Goal: Task Accomplishment & Management: Use online tool/utility

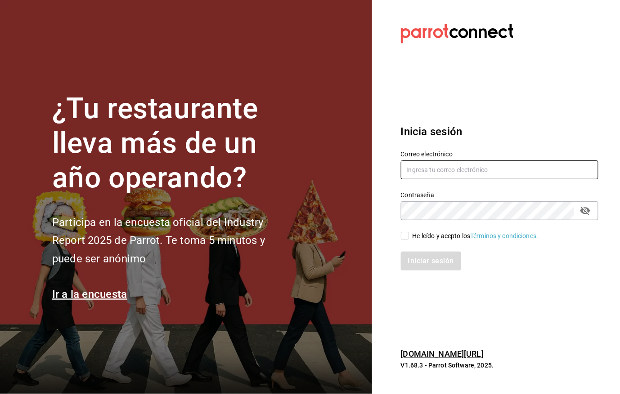
type input "[EMAIL_ADDRESS][DOMAIN_NAME]"
click at [405, 236] on input "He leído y acepto los Términos y condiciones." at bounding box center [405, 236] width 8 height 8
checkbox input "true"
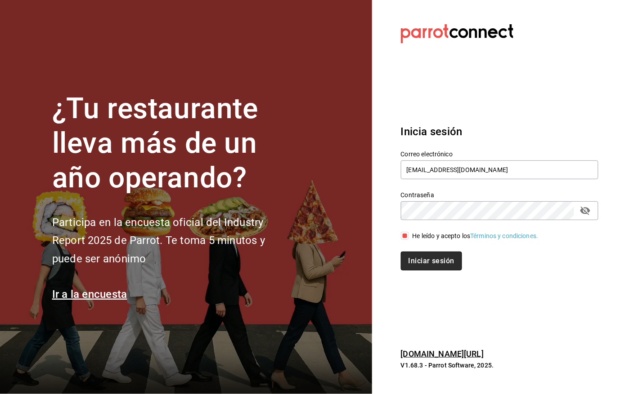
click at [421, 258] on button "Iniciar sesión" at bounding box center [431, 261] width 61 height 19
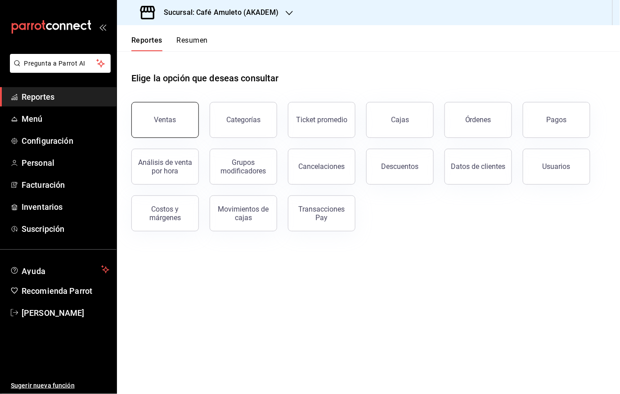
click at [176, 121] on button "Ventas" at bounding box center [164, 120] width 67 height 36
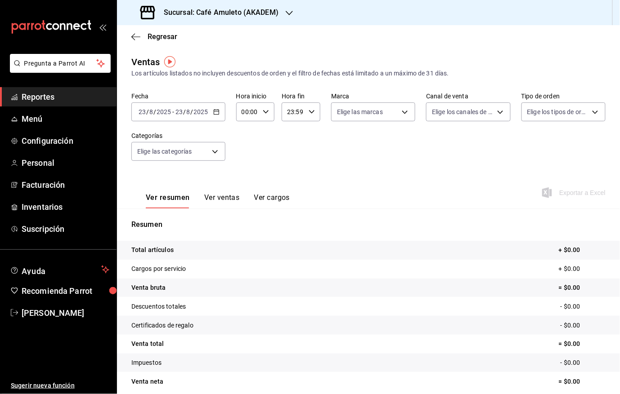
click at [216, 112] on icon "button" at bounding box center [216, 112] width 6 height 6
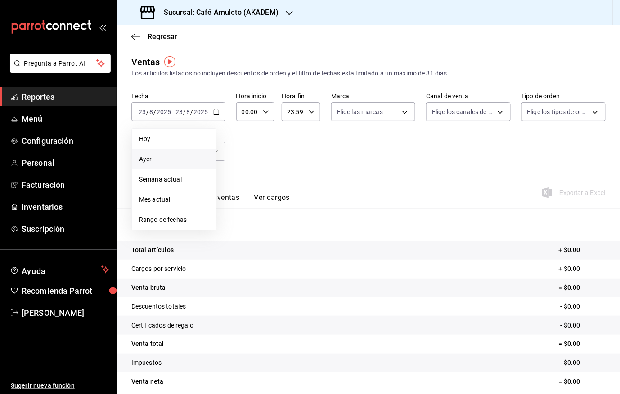
click at [166, 155] on span "Ayer" at bounding box center [174, 159] width 70 height 9
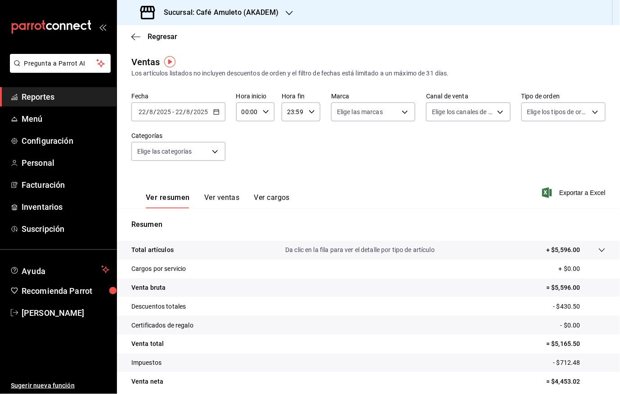
click at [288, 13] on icon "button" at bounding box center [289, 12] width 7 height 7
click at [202, 61] on div "Café Amuleto (GANDHI)" at bounding box center [184, 58] width 121 height 9
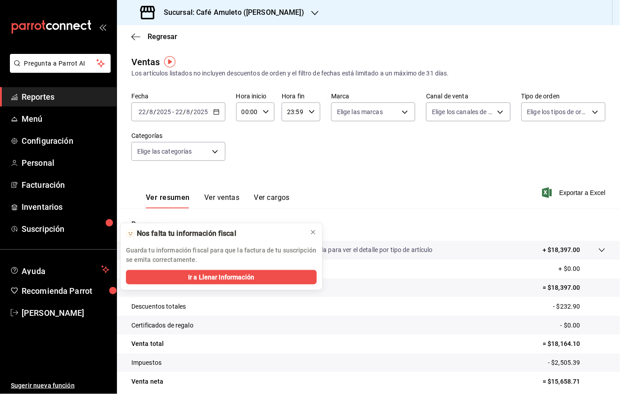
click at [214, 110] on \(Stroke\) "button" at bounding box center [216, 112] width 5 height 5
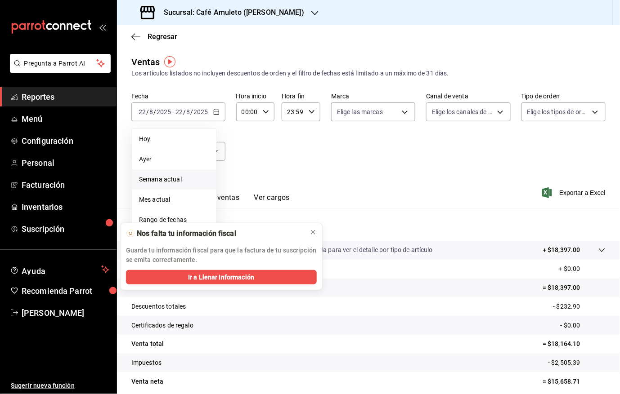
click at [175, 179] on span "Semana actual" at bounding box center [174, 179] width 70 height 9
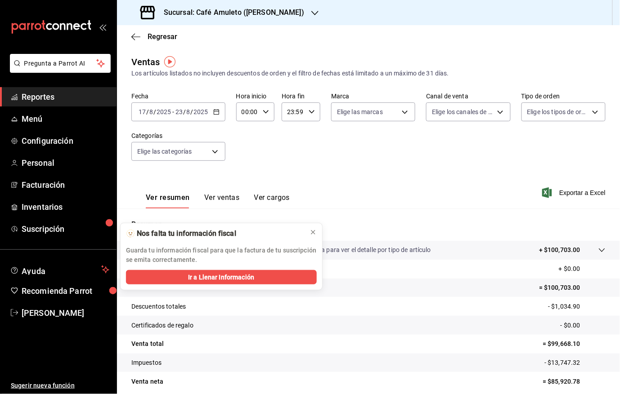
click at [197, 113] on input "2025" at bounding box center [200, 111] width 15 height 7
click at [217, 112] on icon "button" at bounding box center [216, 112] width 6 height 6
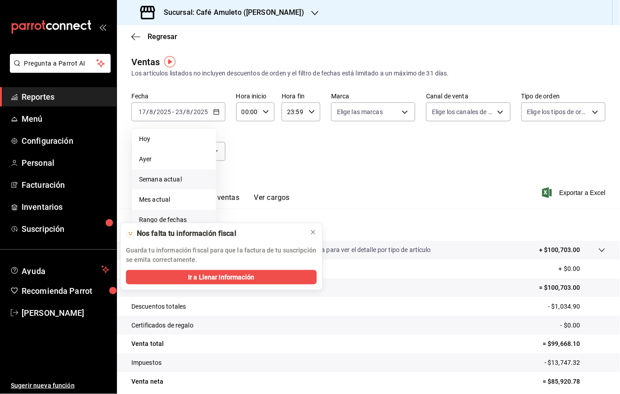
click at [165, 214] on li "Rango de fechas" at bounding box center [174, 220] width 84 height 20
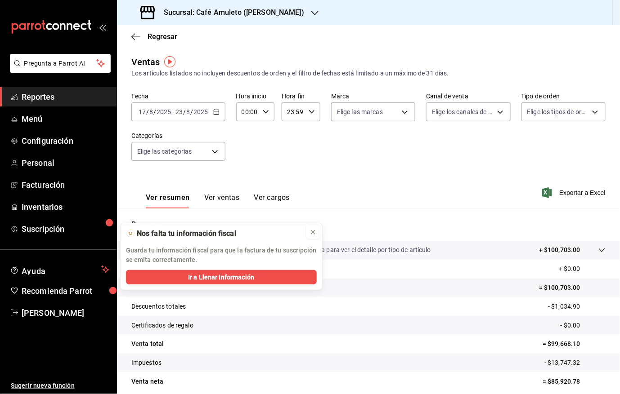
click at [313, 230] on icon at bounding box center [312, 232] width 7 height 7
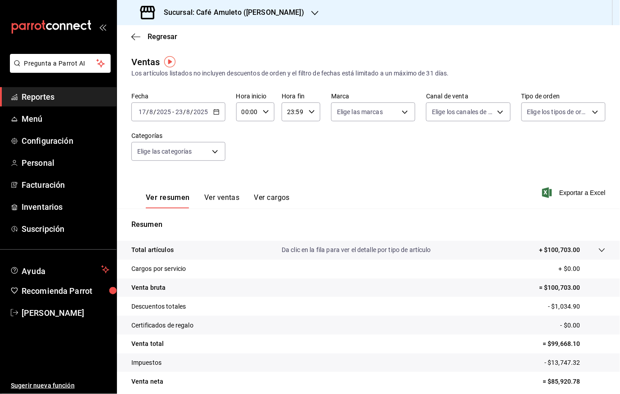
click at [215, 115] on div "2025-08-17 17 / 8 / 2025 - 2025-08-23 23 / 8 / 2025" at bounding box center [178, 112] width 94 height 19
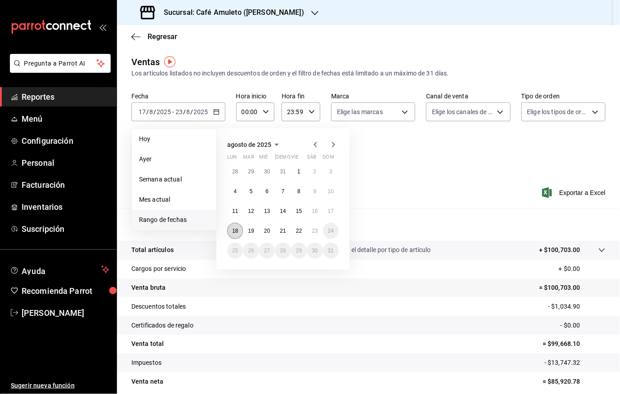
click at [234, 229] on abbr "18" at bounding box center [235, 231] width 6 height 6
click at [299, 228] on abbr "22" at bounding box center [299, 231] width 6 height 6
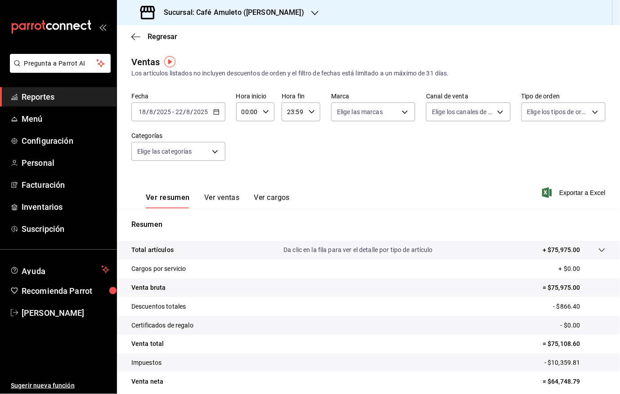
click at [311, 11] on icon "button" at bounding box center [314, 12] width 7 height 7
click at [211, 41] on div "Café Amuleto (AKADEM)" at bounding box center [184, 38] width 121 height 9
click at [211, 110] on div "2025-08-18 18 / 8 / 2025 - 2025-08-22 22 / 8 / 2025" at bounding box center [178, 112] width 94 height 19
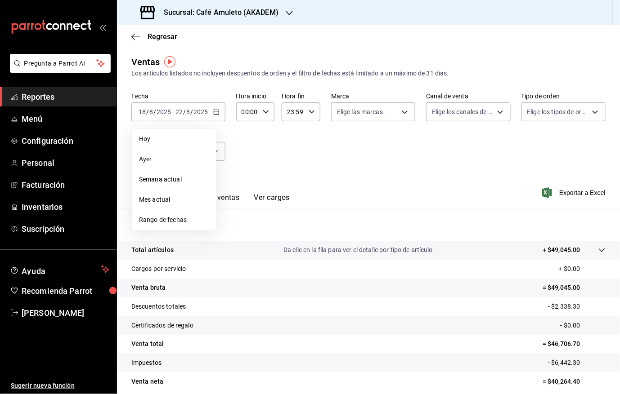
click at [170, 196] on span "Mes actual" at bounding box center [174, 199] width 70 height 9
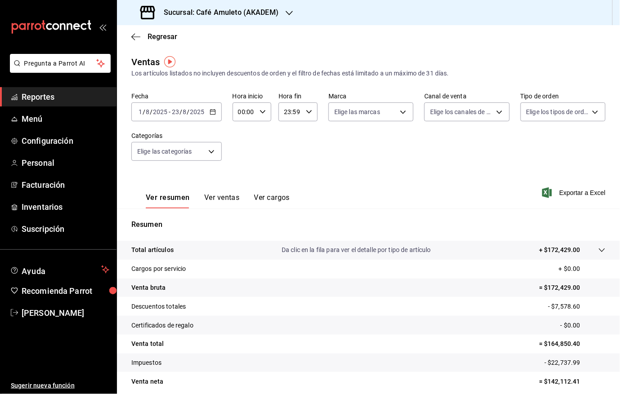
click at [286, 13] on icon "button" at bounding box center [289, 12] width 7 height 7
click at [207, 58] on div "Café Amuleto (GANDHI)" at bounding box center [184, 58] width 121 height 9
